Goal: Find contact information: Find contact information

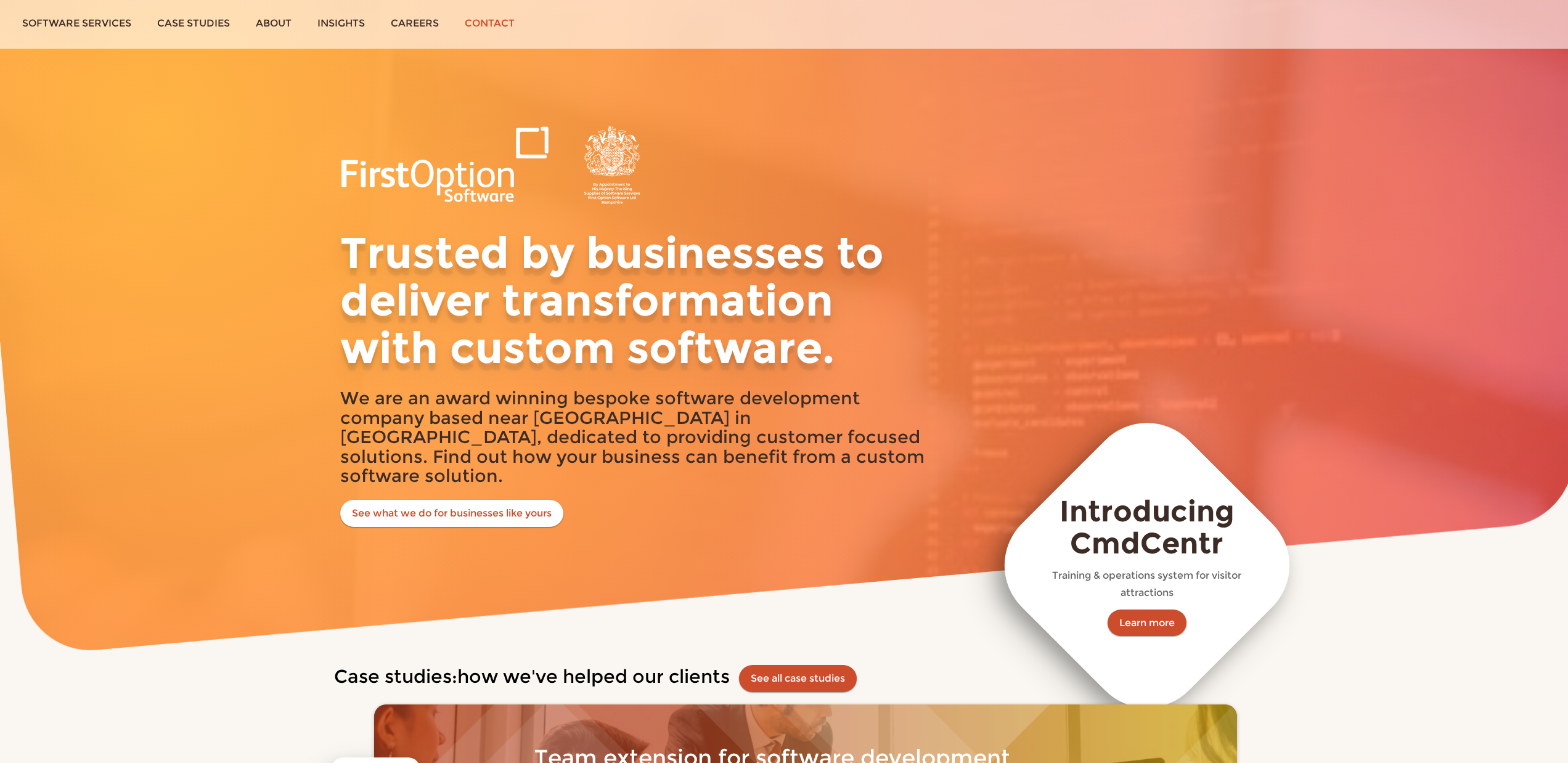
click at [476, 17] on link "Contact" at bounding box center [490, 23] width 76 height 46
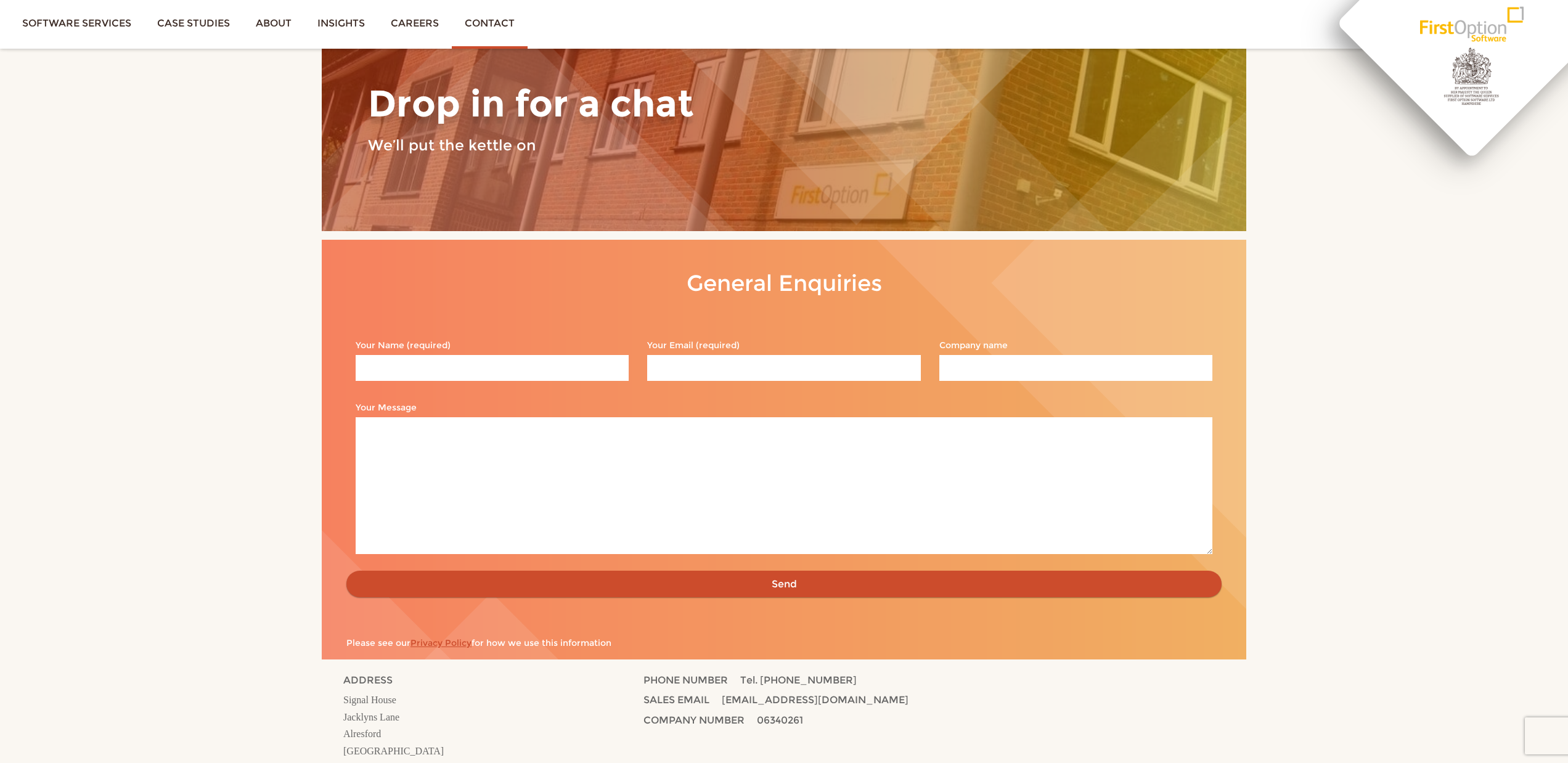
click at [1455, 46] on link "First Option Software" at bounding box center [1471, 23] width 174 height 46
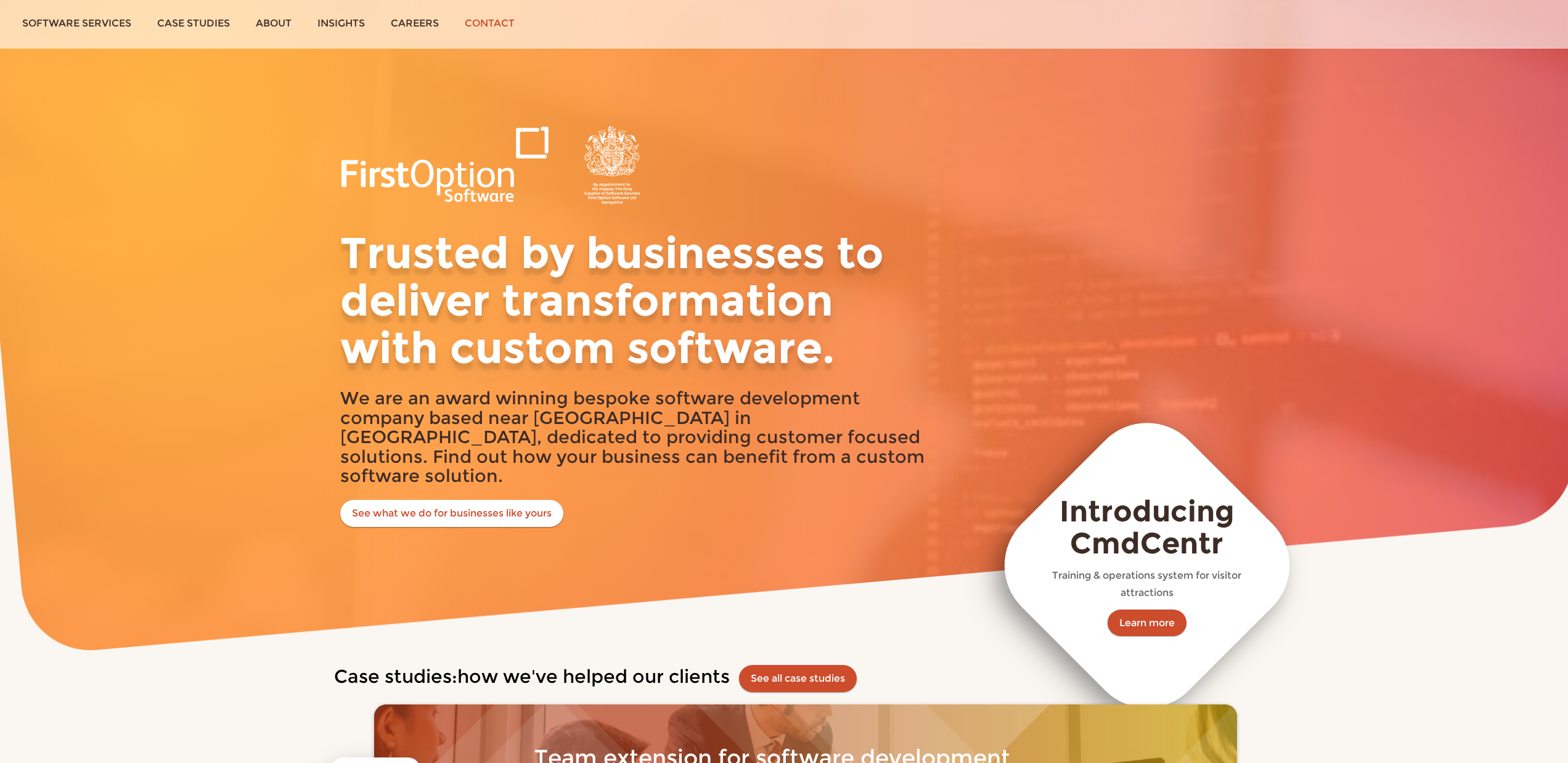
click at [494, 23] on link "Contact" at bounding box center [490, 23] width 76 height 46
